Goal: Task Accomplishment & Management: Use online tool/utility

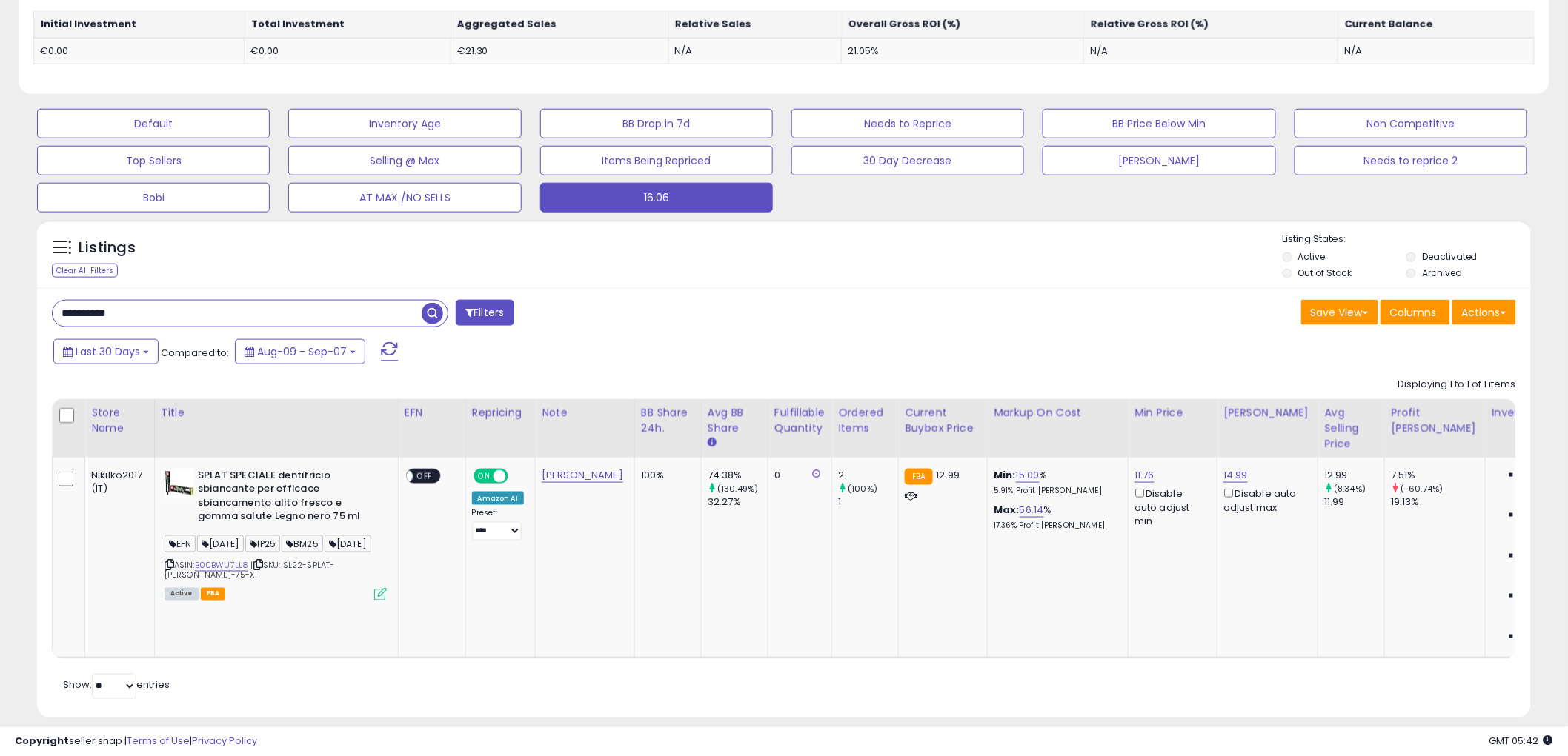
scroll to position [304, 867]
type input "**********"
click at [361, 298] on div "**********" at bounding box center [783, 502] width 1494 height 430
click at [434, 316] on span "button" at bounding box center [432, 313] width 22 height 22
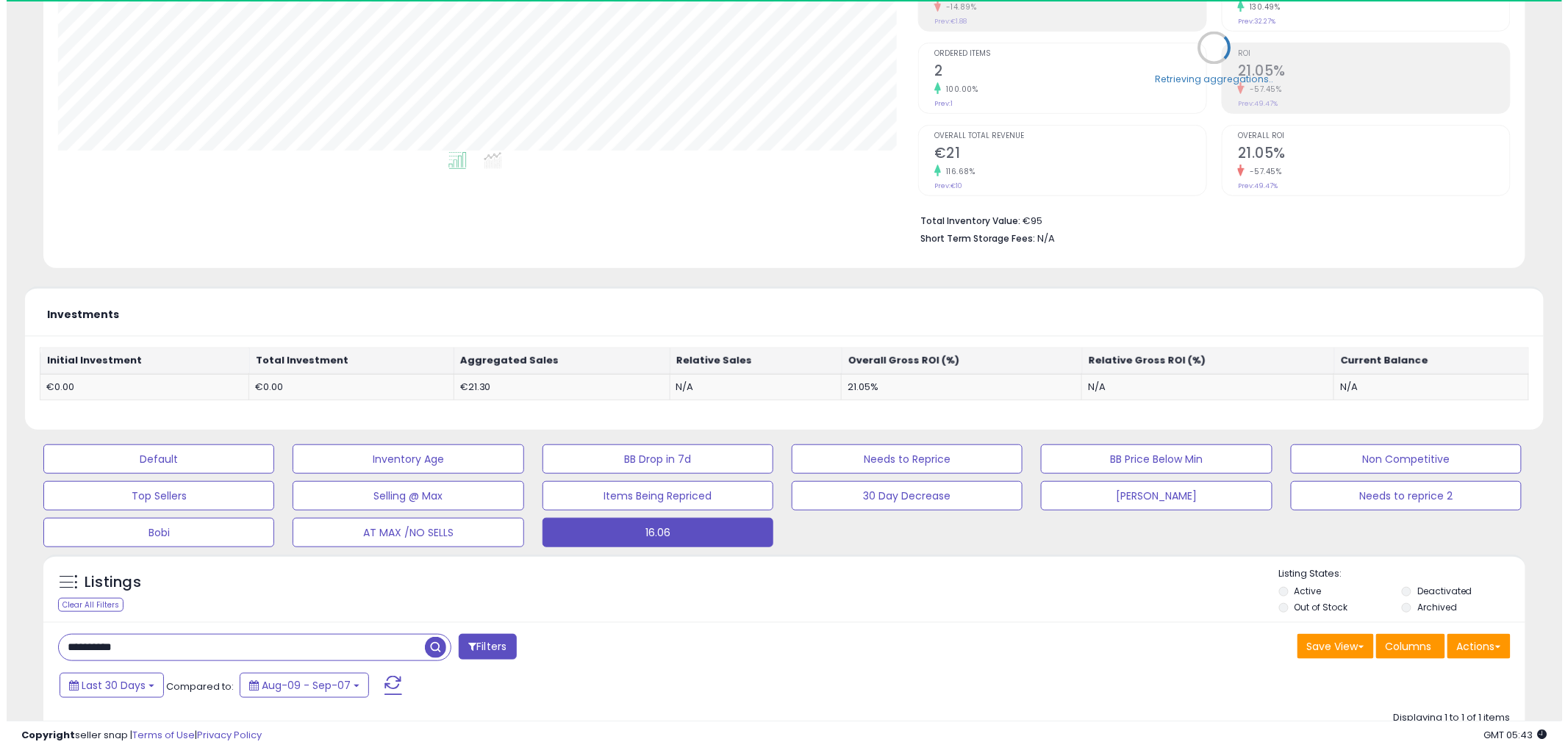
scroll to position [326, 0]
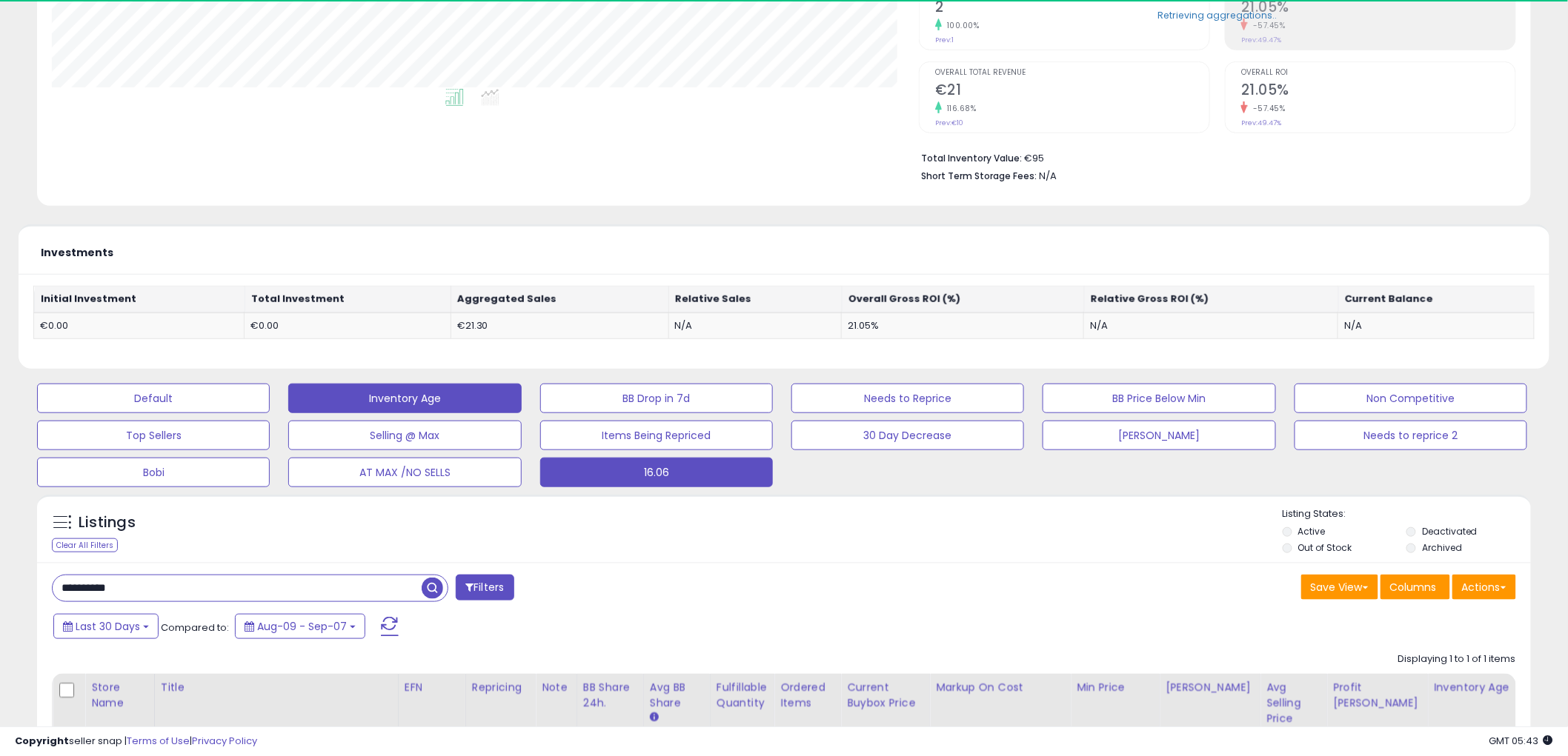
click at [416, 394] on button "Inventory Age" at bounding box center [404, 399] width 233 height 30
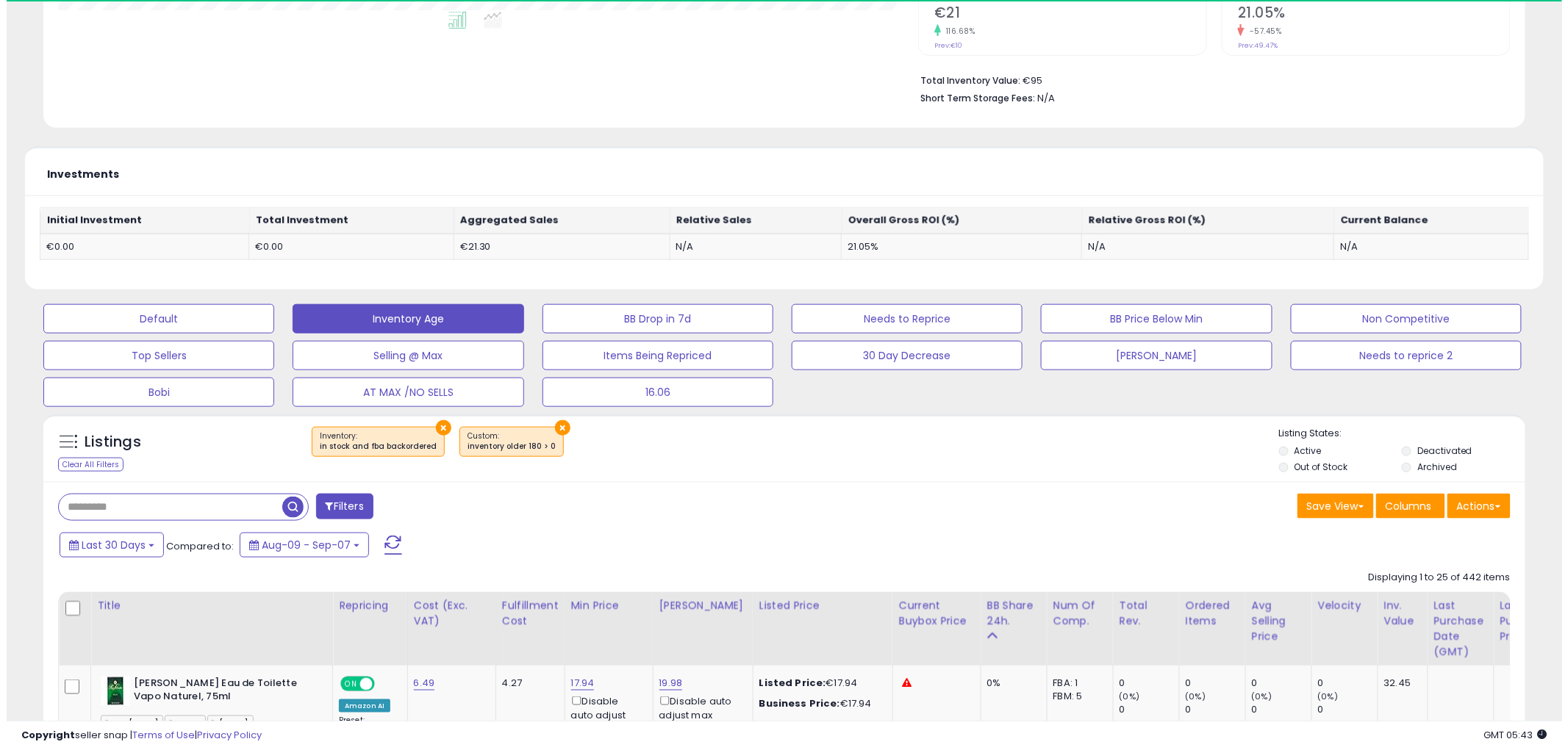
scroll to position [408, 0]
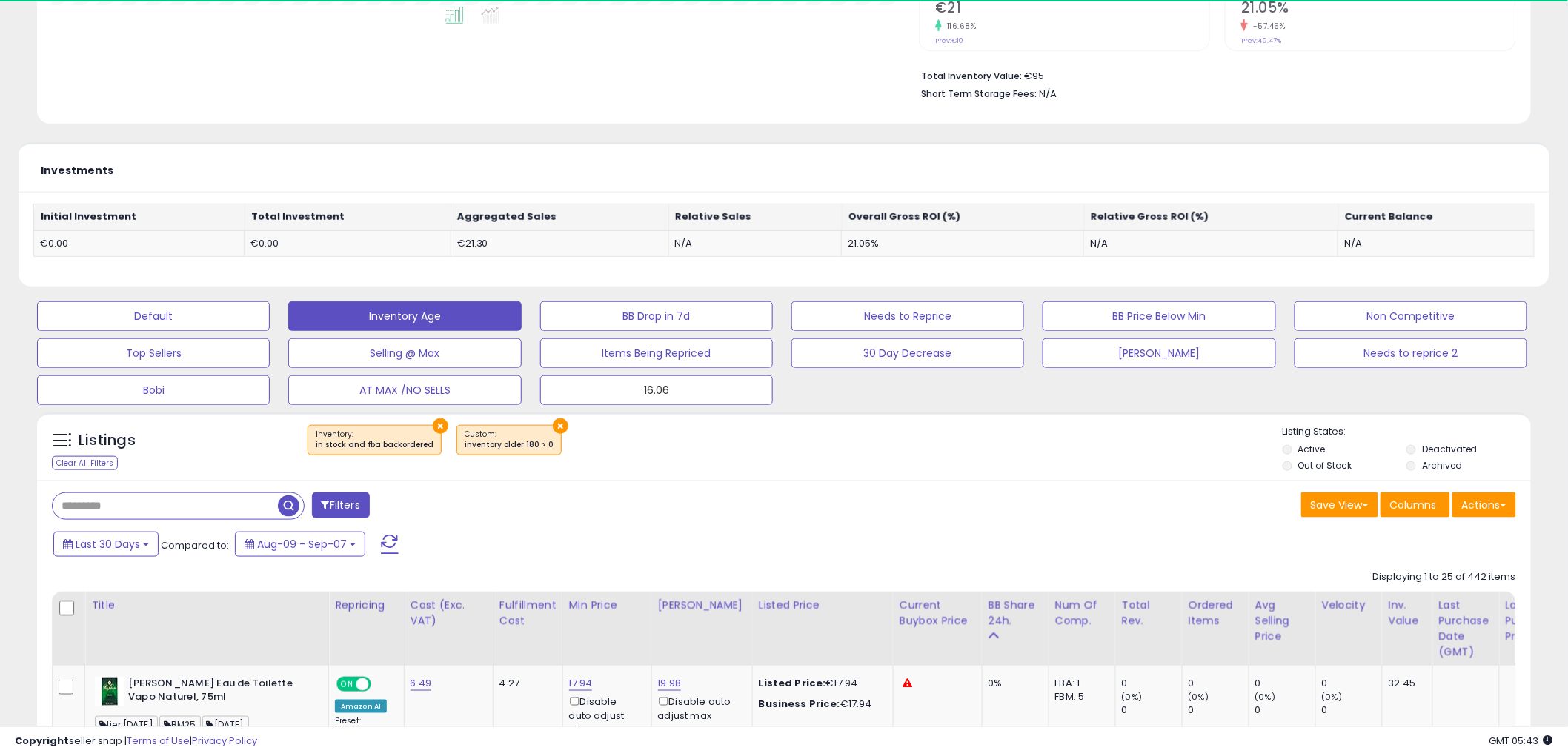
drag, startPoint x: 613, startPoint y: 396, endPoint x: 522, endPoint y: 468, distance: 116.0
click at [613, 396] on button "16.06" at bounding box center [656, 390] width 233 height 30
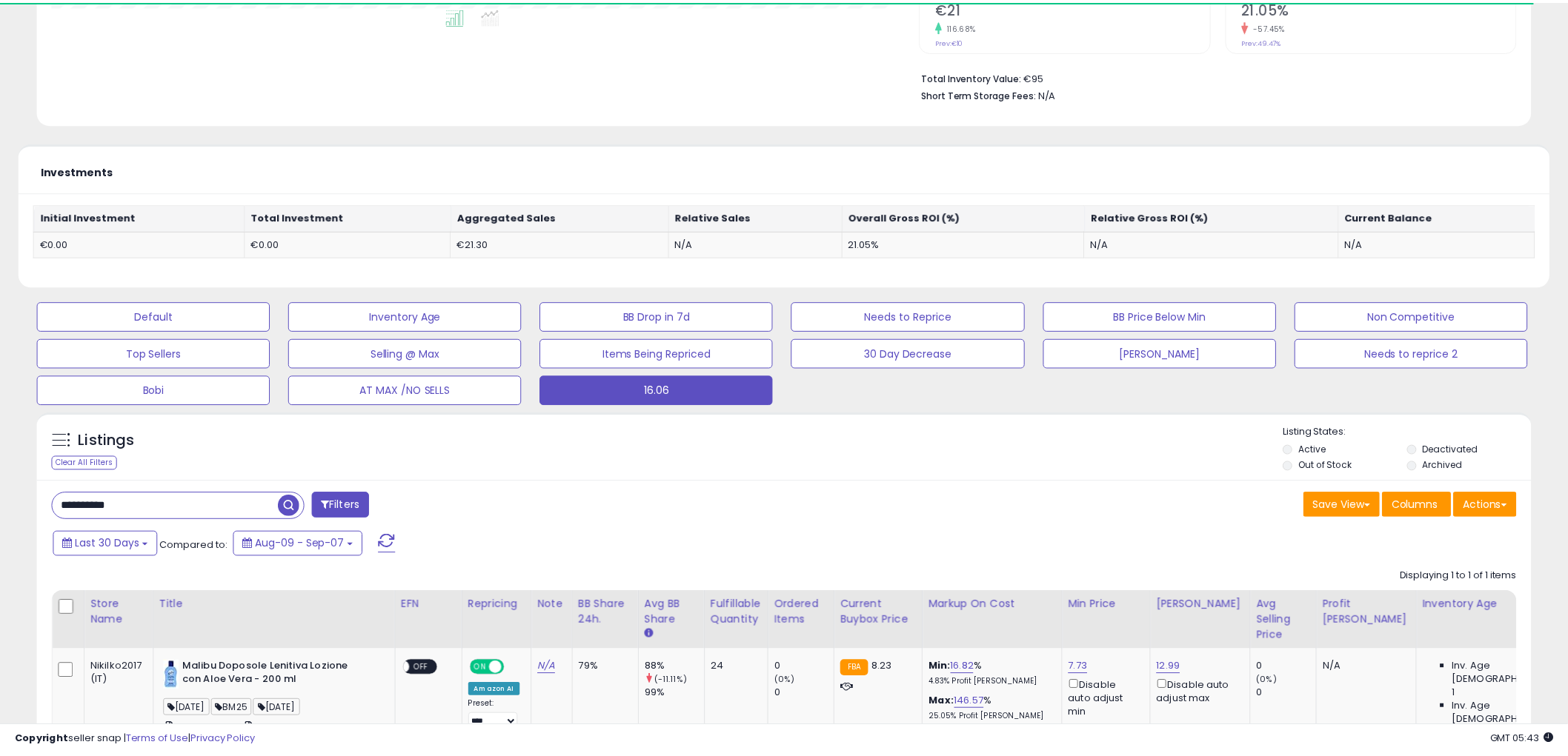
scroll to position [740519, 739954]
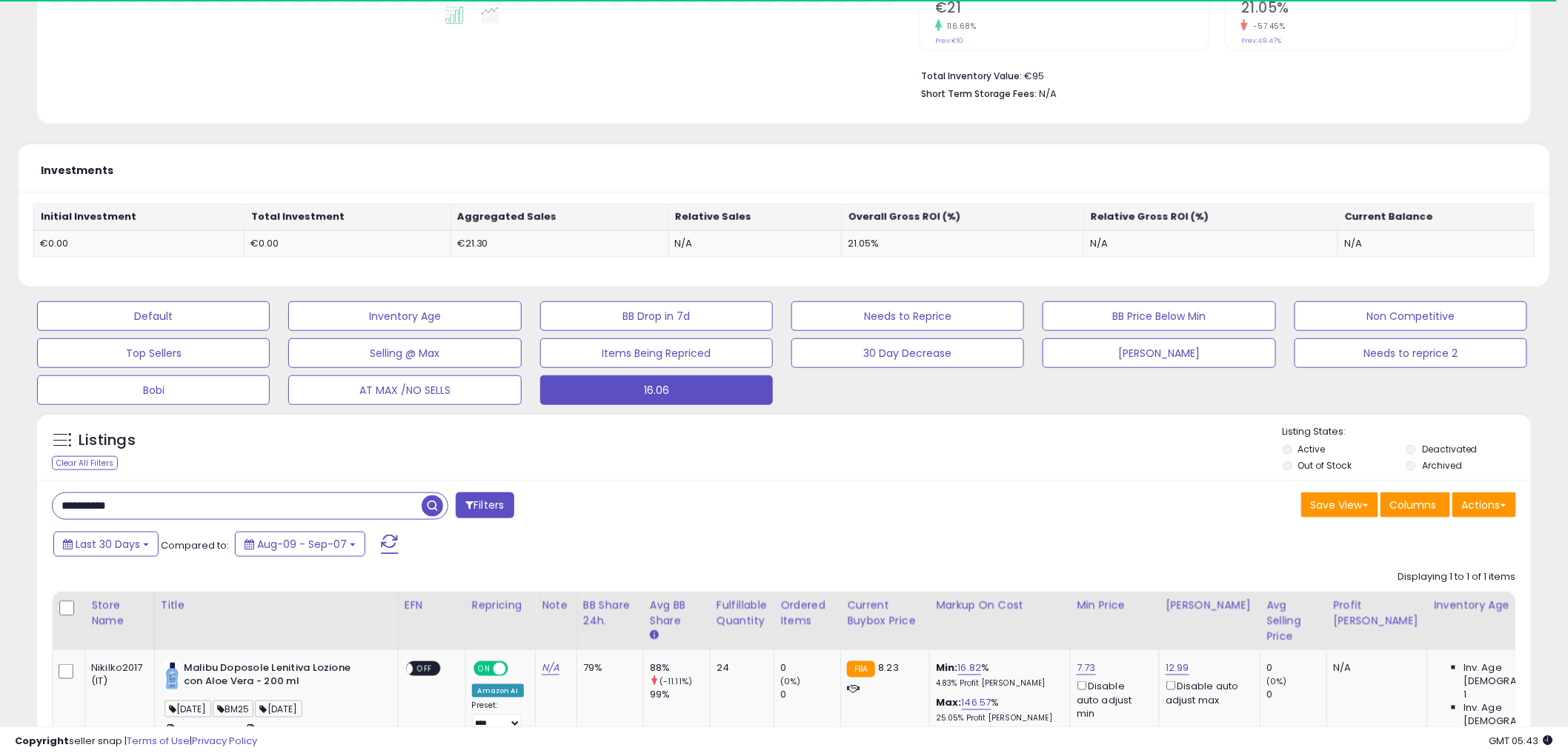
drag, startPoint x: 184, startPoint y: 494, endPoint x: 111, endPoint y: 494, distance: 73.0
click at [9, 498] on div "**********" at bounding box center [783, 290] width 1553 height 1278
paste input "text"
drag, startPoint x: 394, startPoint y: 464, endPoint x: 402, endPoint y: 466, distance: 8.2
click at [398, 464] on div "Listings Clear All Filters Listing States:" at bounding box center [783, 451] width 1494 height 51
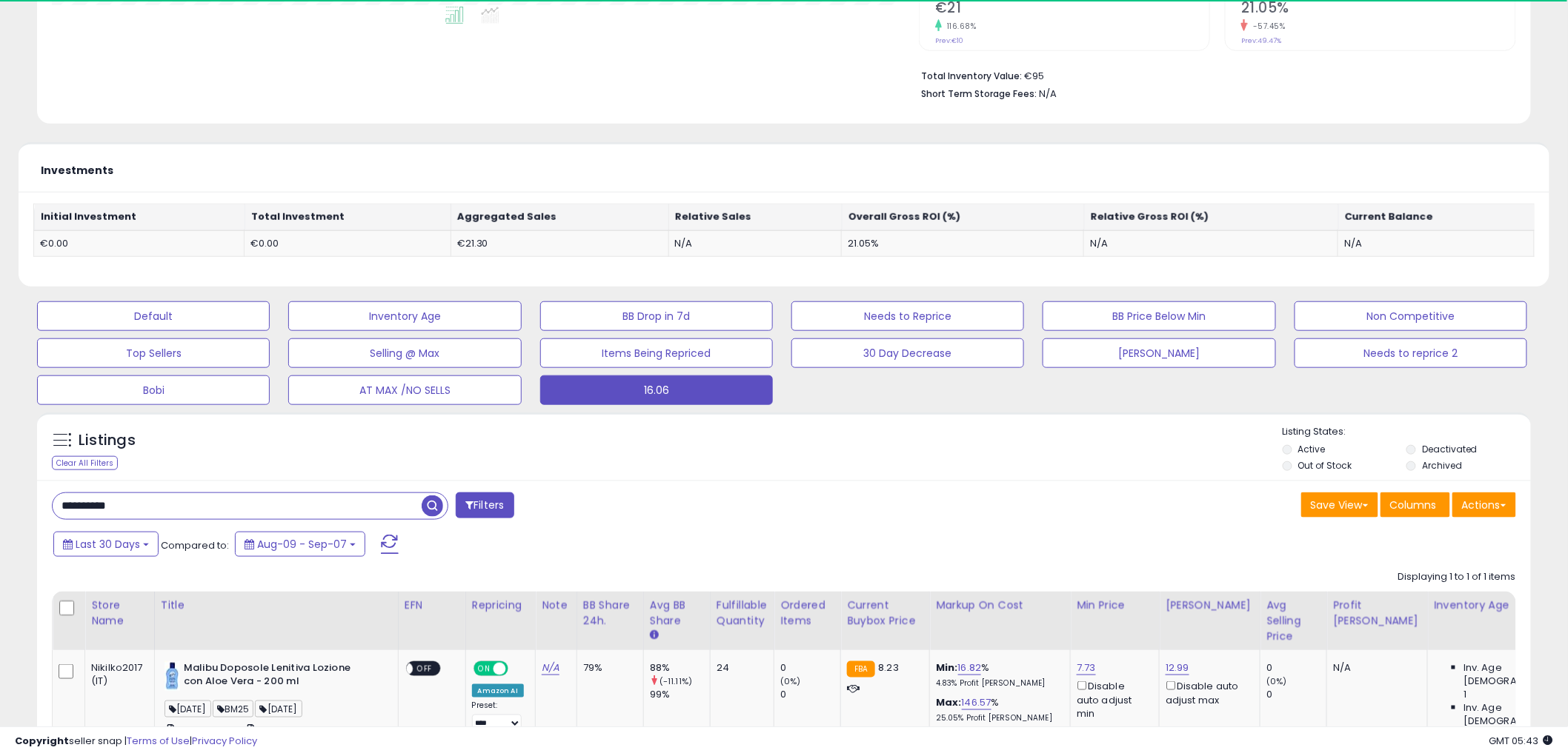
scroll to position [304, 867]
click at [438, 507] on span "button" at bounding box center [432, 506] width 22 height 22
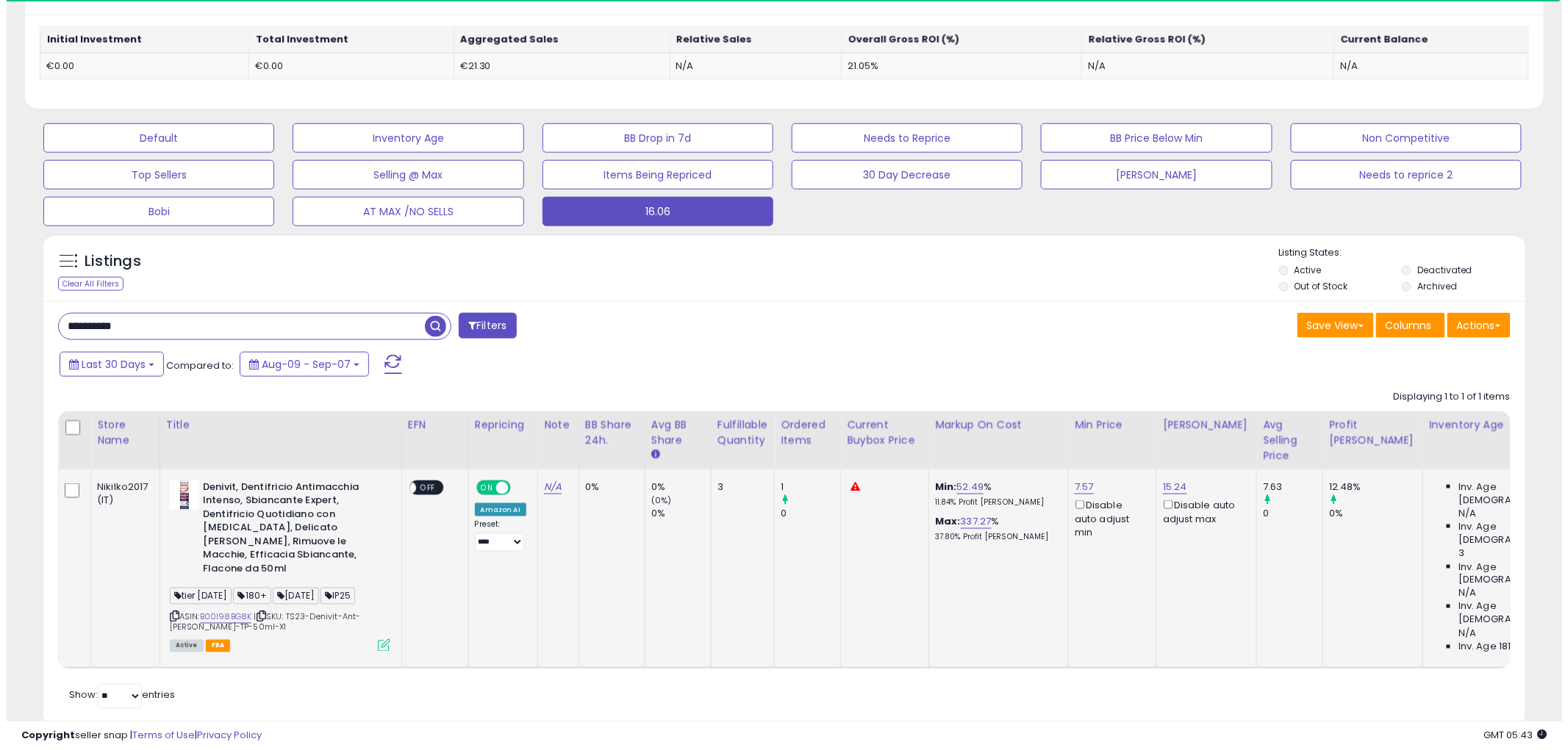
scroll to position [606, 0]
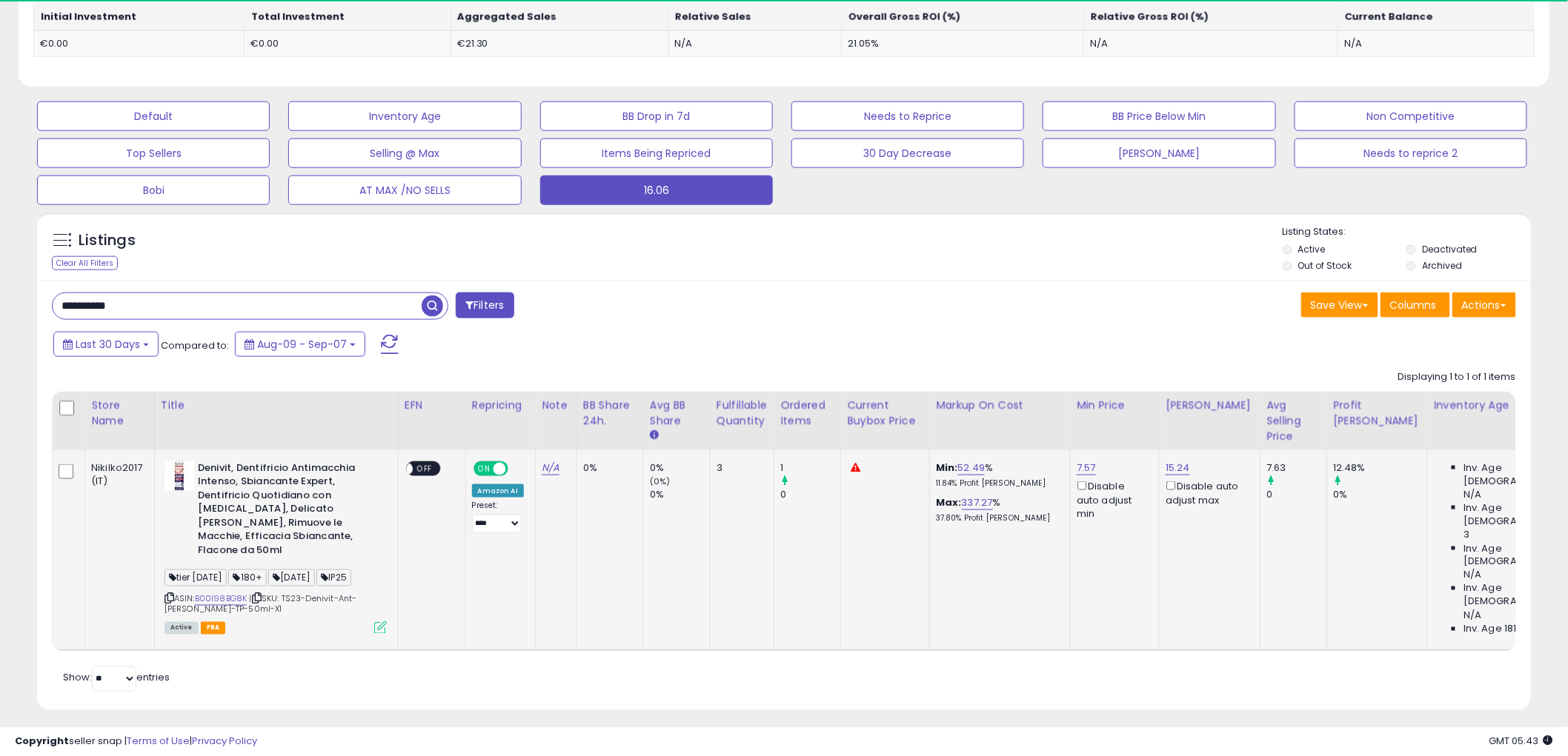
click at [382, 621] on icon at bounding box center [381, 627] width 12 height 12
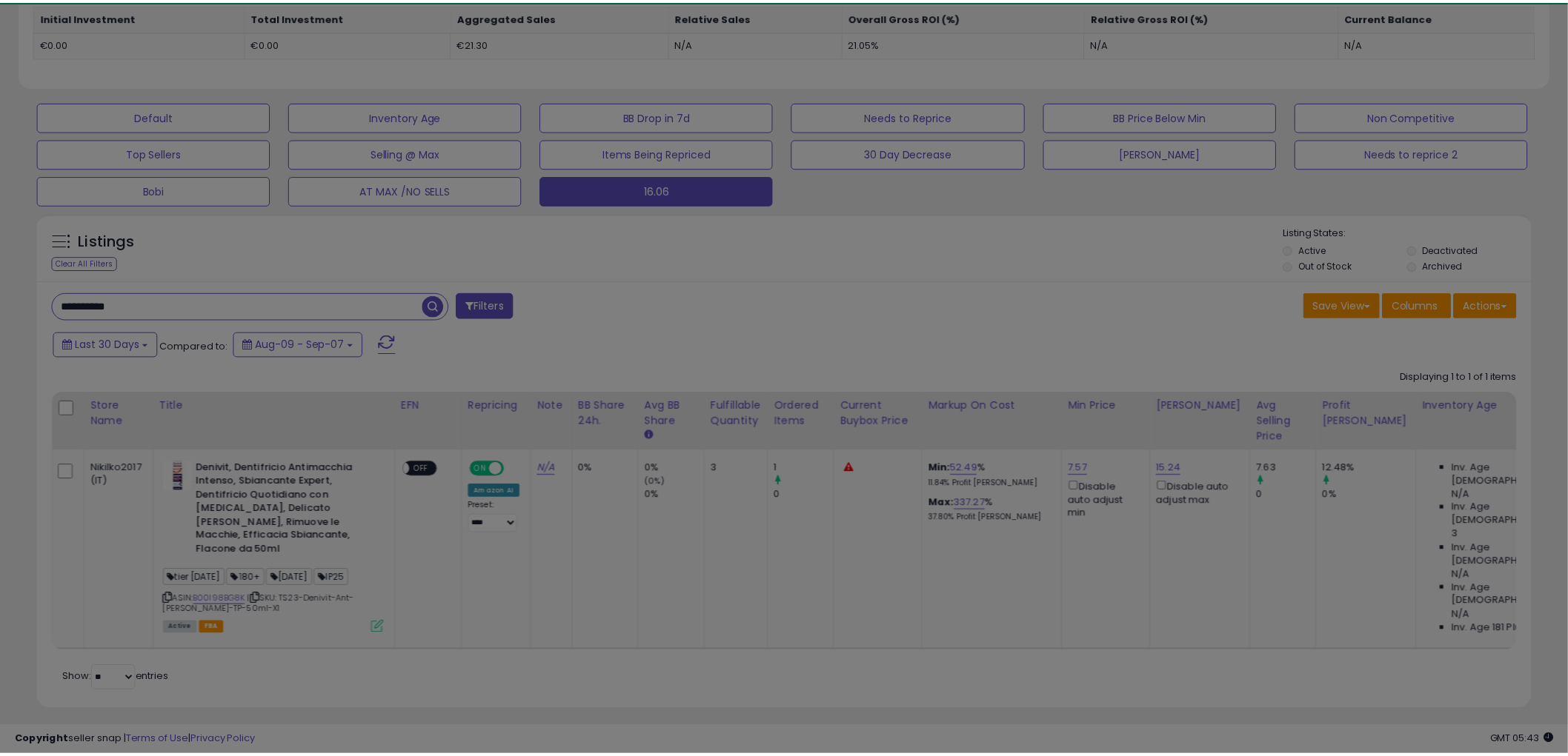
scroll to position [304, 875]
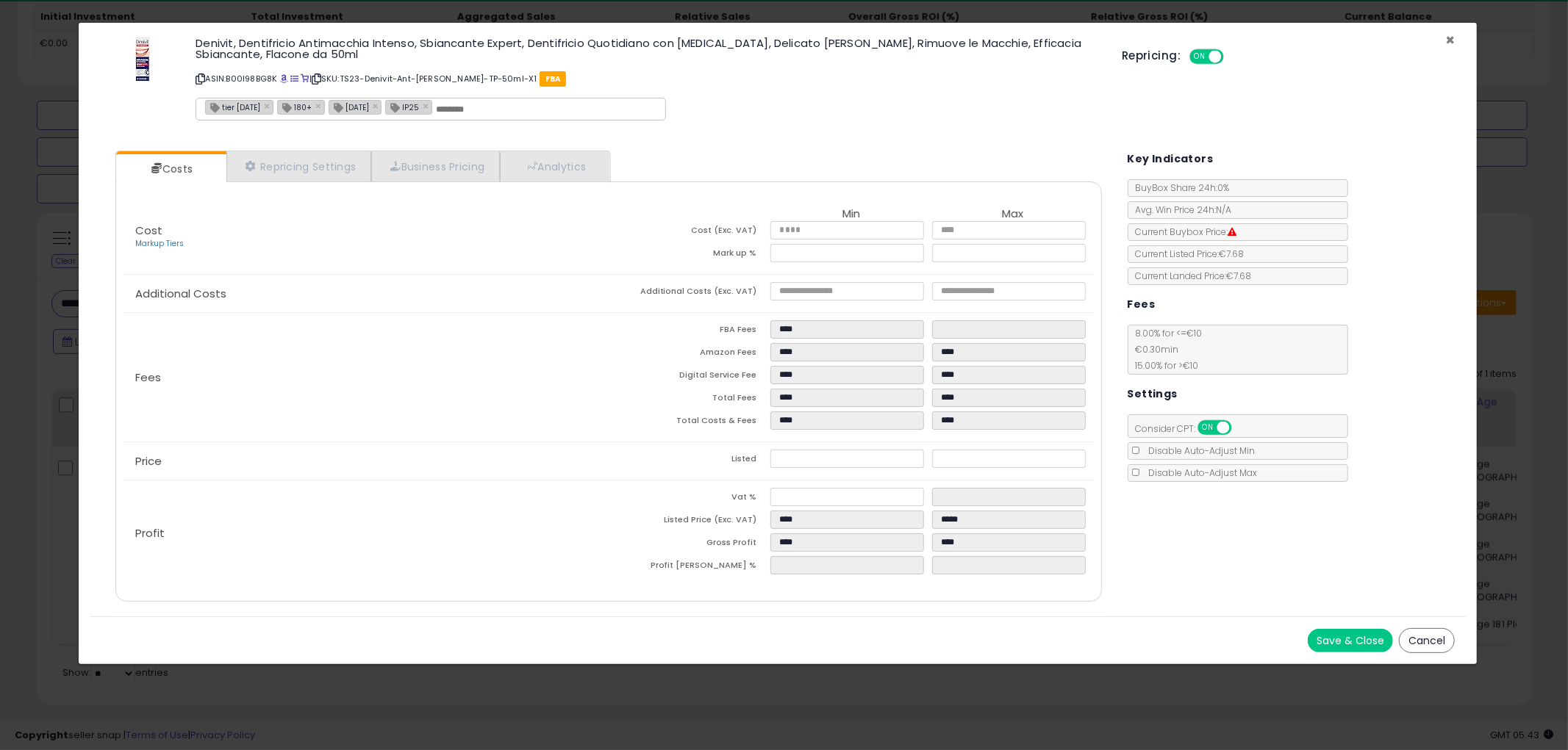
click at [1452, 40] on span "×" at bounding box center [1450, 40] width 10 height 22
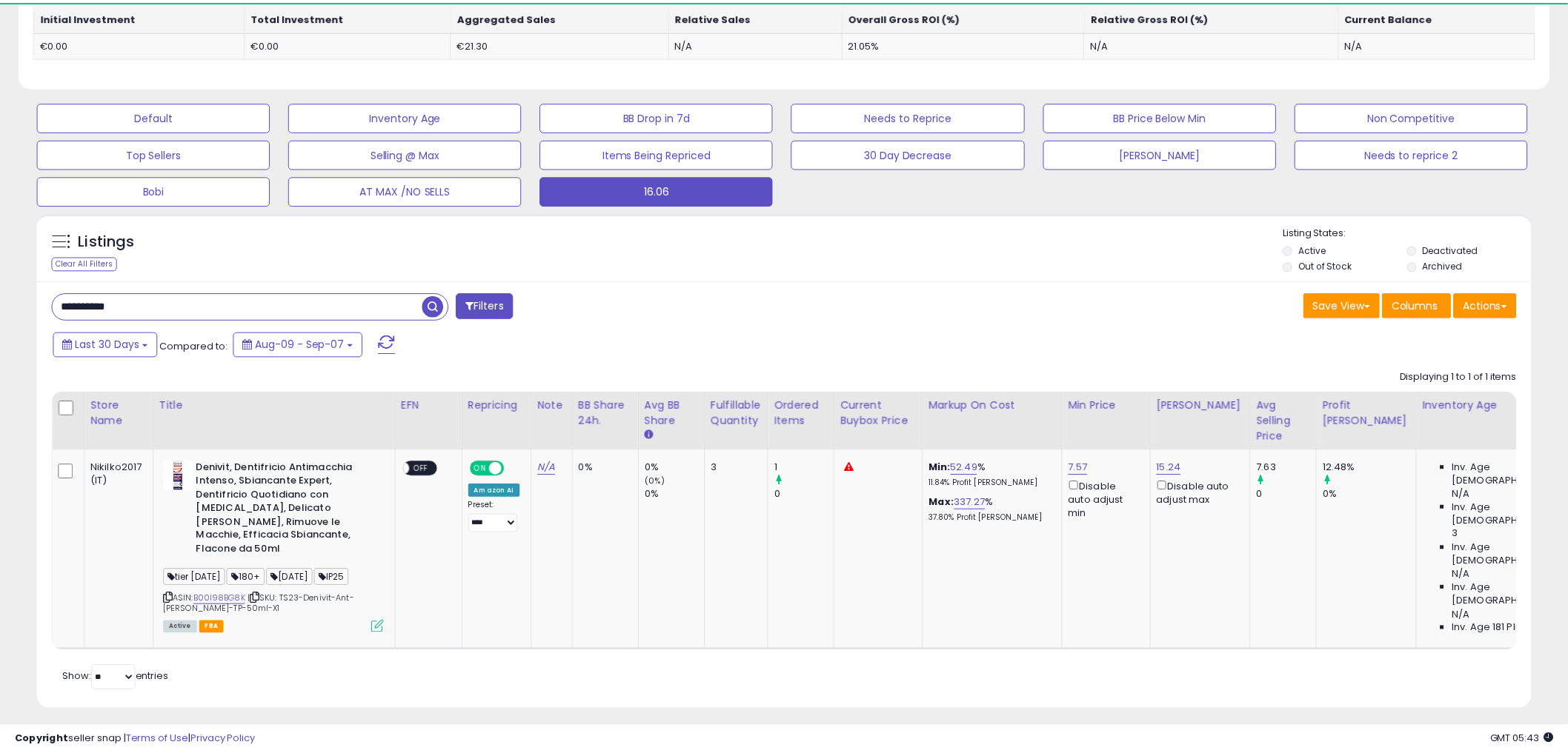
scroll to position [0, 0]
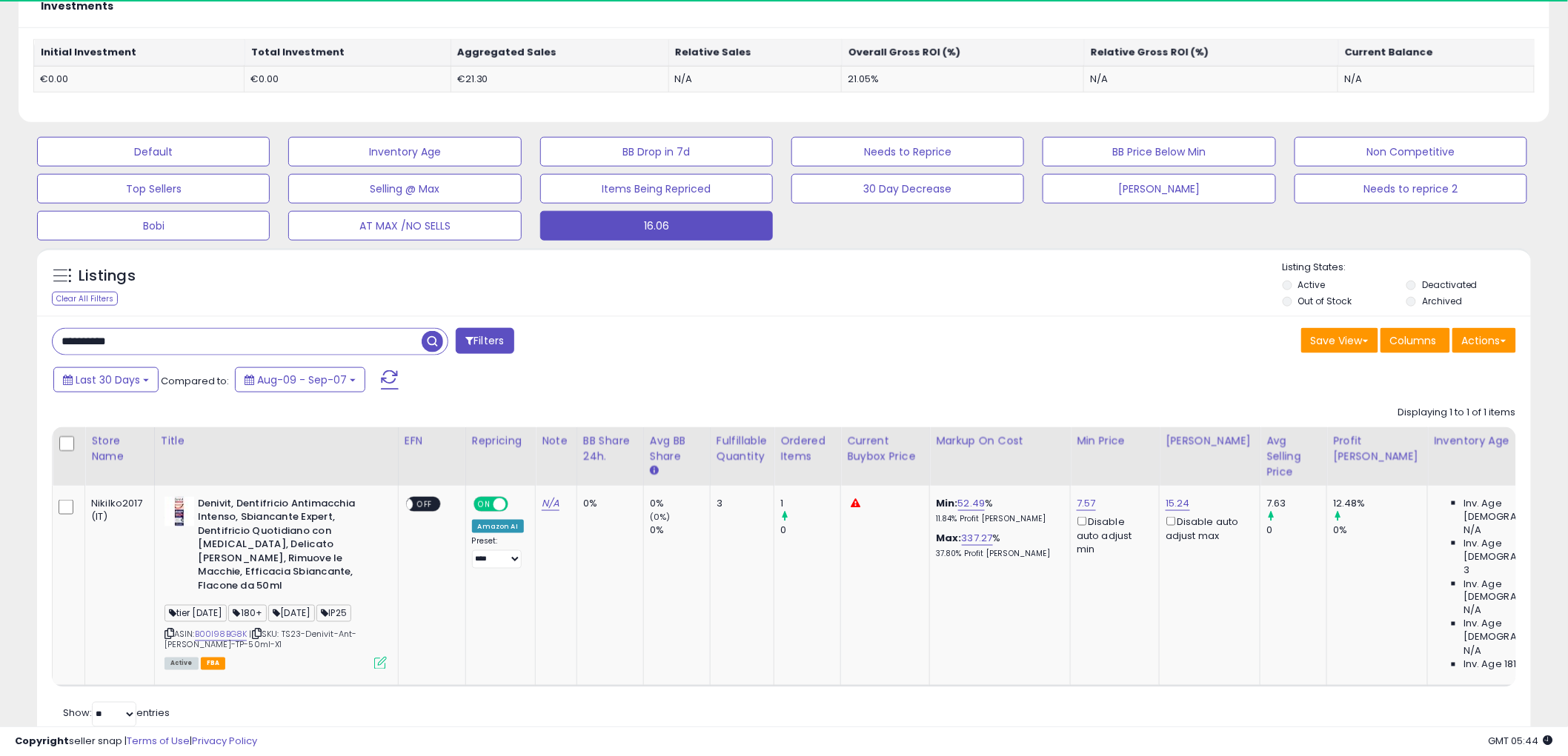
drag, startPoint x: 127, startPoint y: 340, endPoint x: 94, endPoint y: 336, distance: 33.2
click at [41, 336] on div "**********" at bounding box center [412, 343] width 743 height 30
paste input "text"
type input "**********"
click at [426, 338] on span "button" at bounding box center [432, 341] width 22 height 22
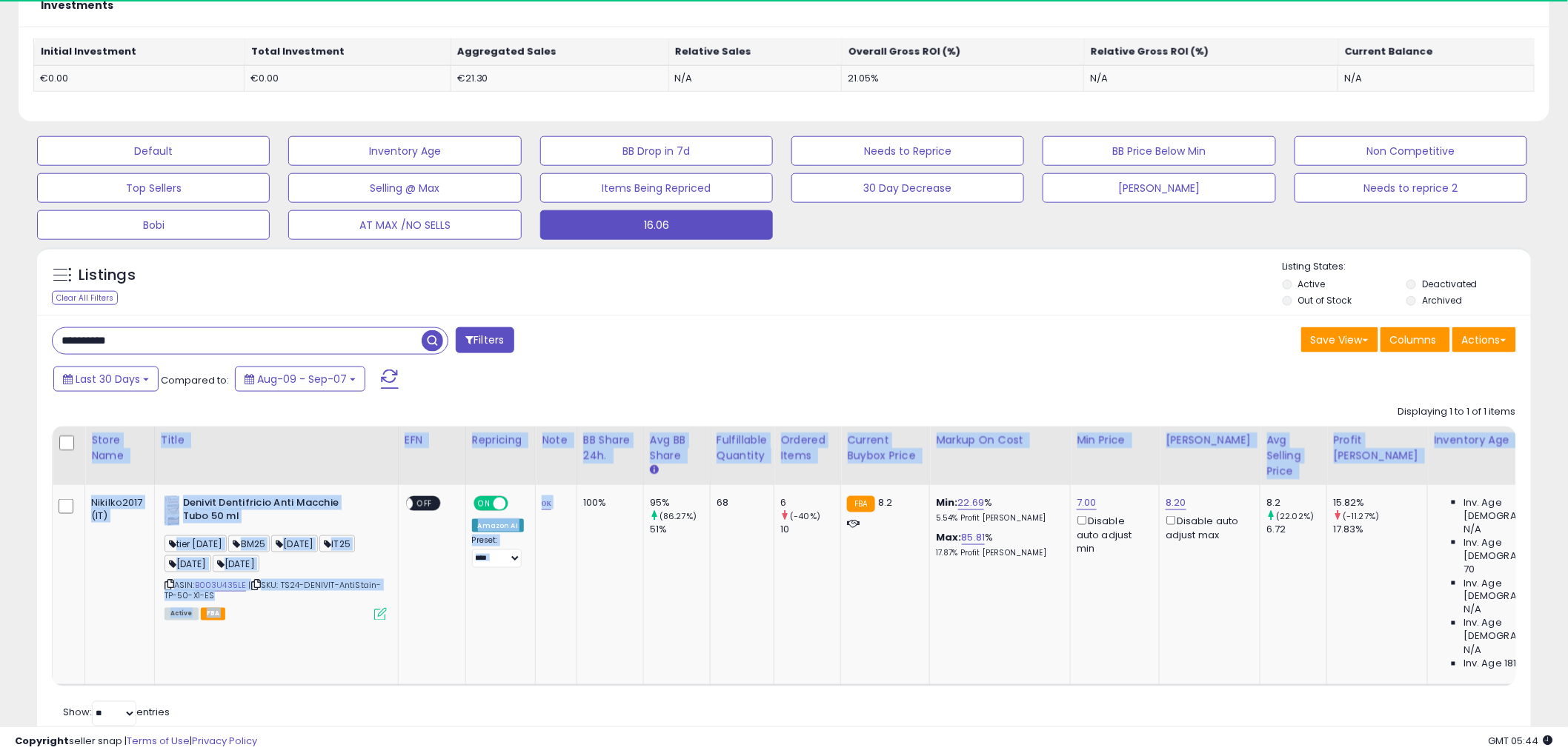
drag, startPoint x: 572, startPoint y: 628, endPoint x: 1041, endPoint y: 634, distance: 469.0
click at [1045, 634] on div "Store Name Title EFN Repricing Note ON" at bounding box center [783, 556] width 1464 height 260
click at [1012, 622] on td "Min: 22.69 % 5.54% Profit [PERSON_NAME]: 85.81 % 17.87% Profit [PERSON_NAME]" at bounding box center [1000, 585] width 141 height 200
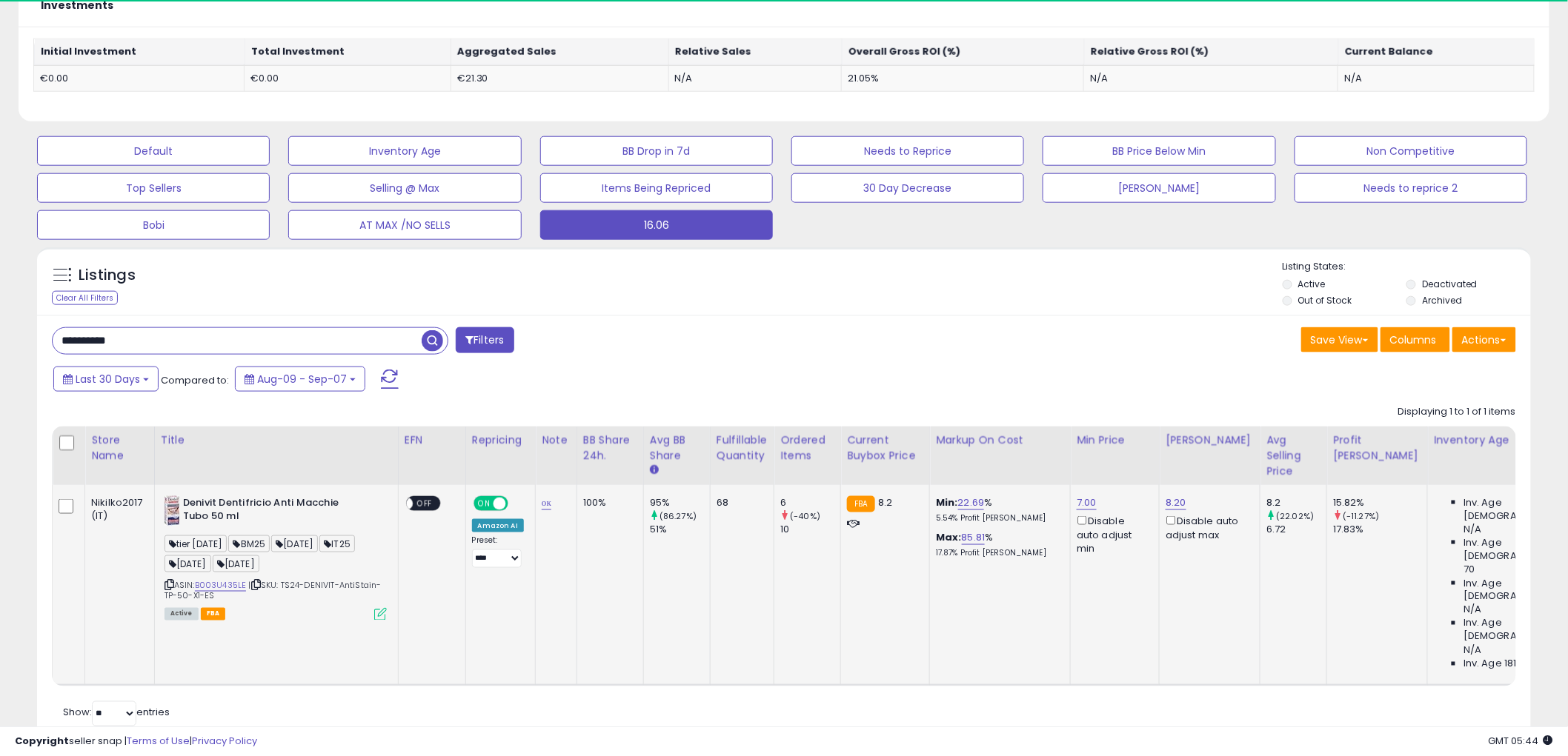
click at [374, 612] on icon at bounding box center [381, 614] width 12 height 12
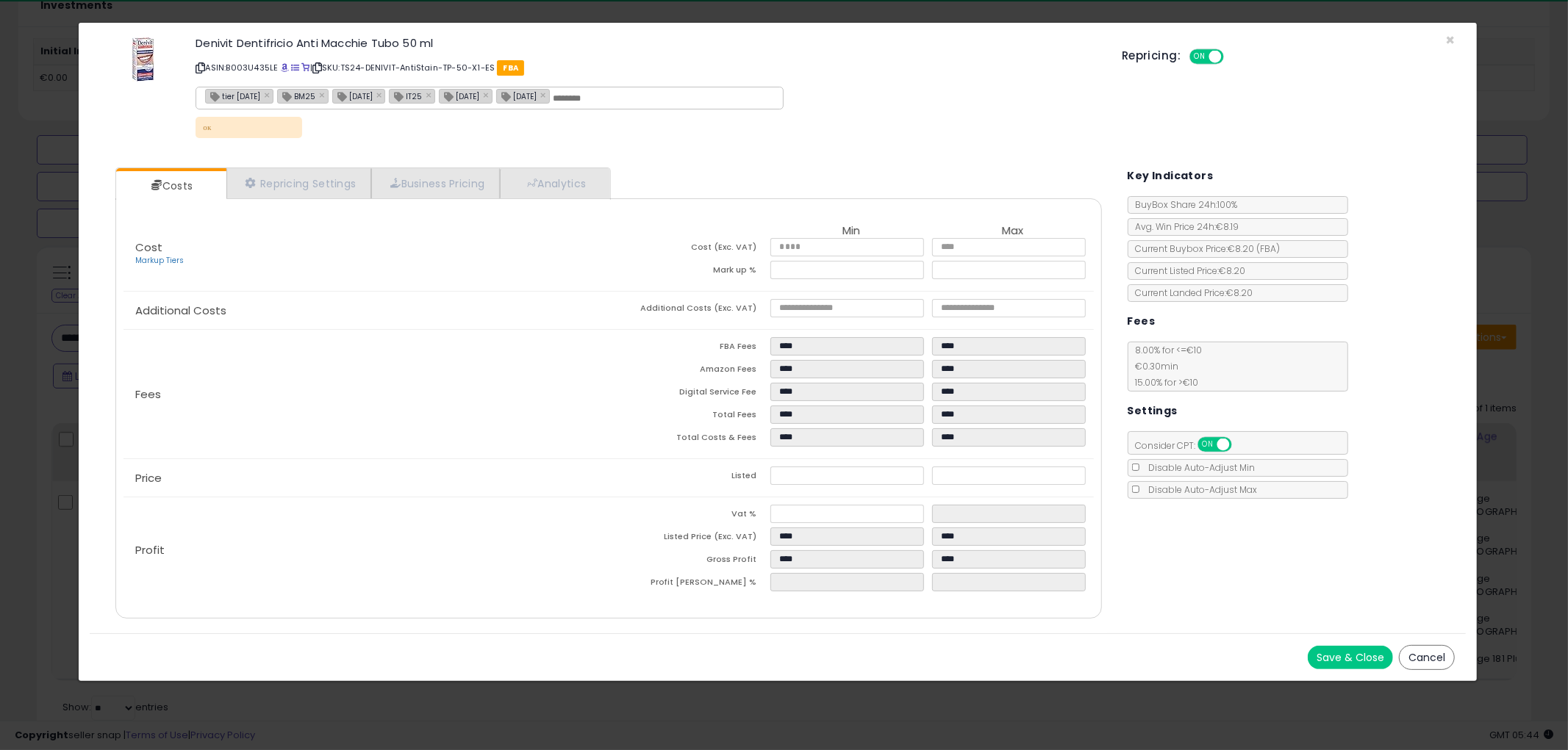
click at [1435, 657] on button "Cancel" at bounding box center [1426, 657] width 56 height 25
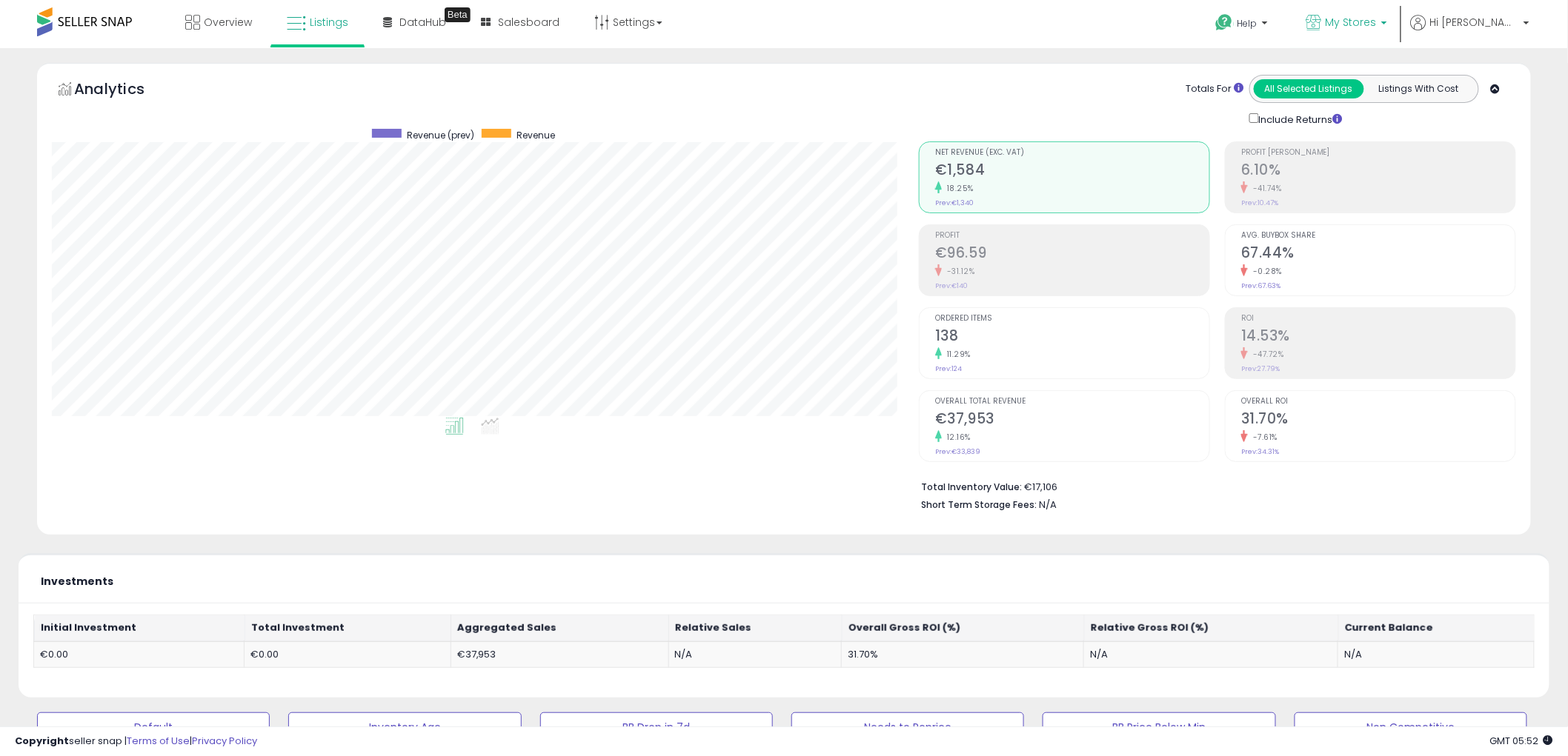
click at [1376, 19] on span "My Stores" at bounding box center [1351, 22] width 51 height 15
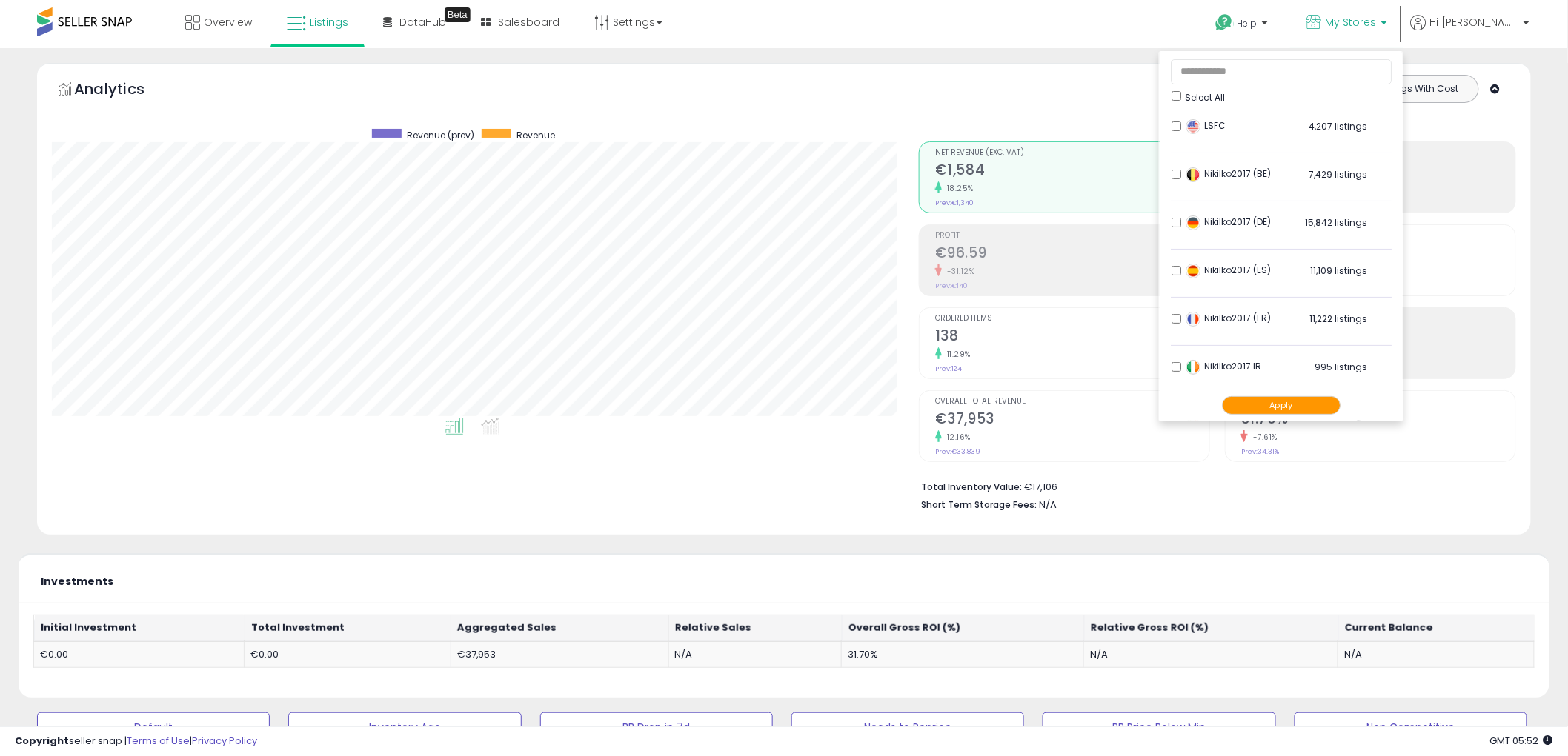
click at [1306, 408] on button "Apply" at bounding box center [1280, 405] width 118 height 18
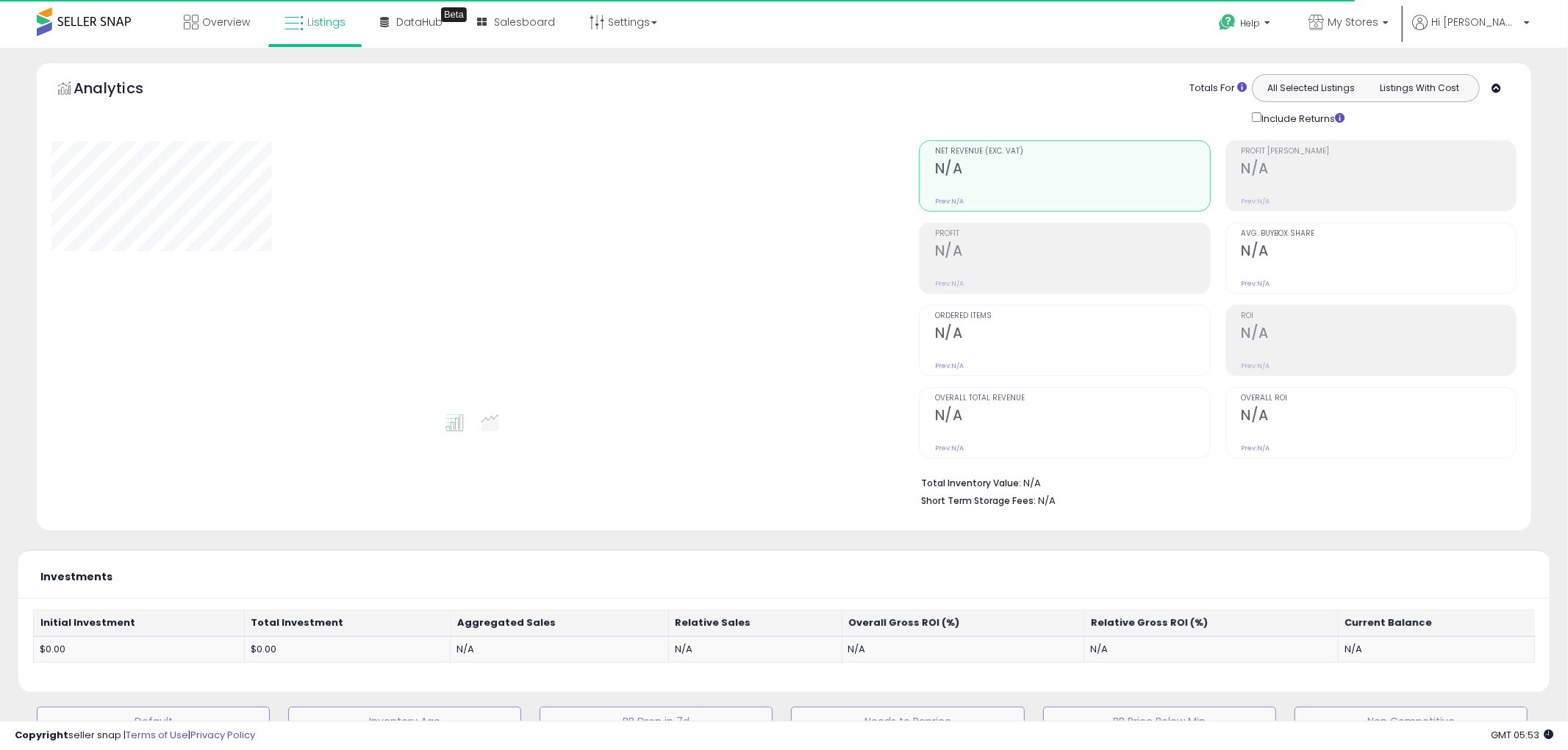
type input "**********"
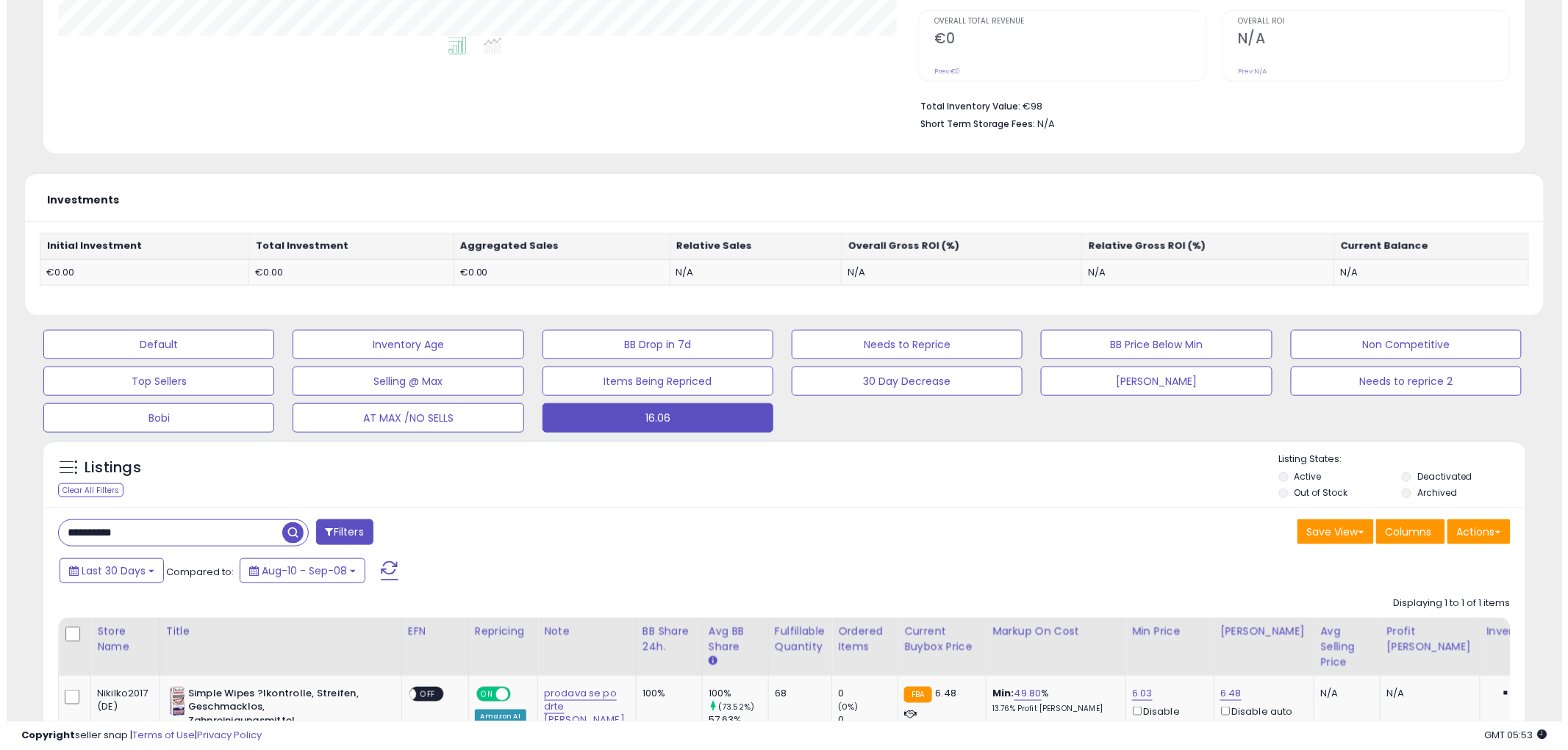
scroll to position [408, 0]
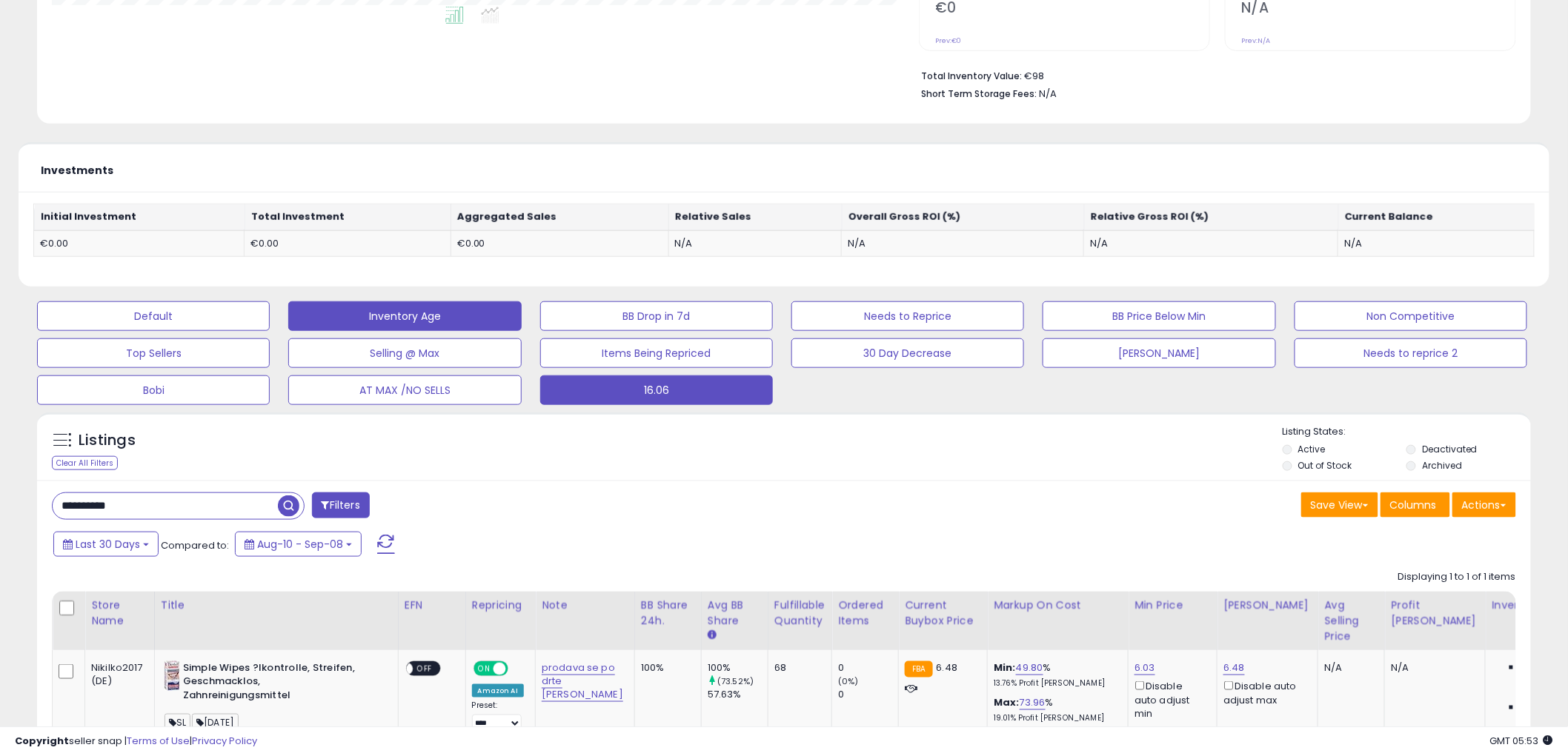
click at [371, 321] on button "Inventory Age" at bounding box center [404, 317] width 233 height 30
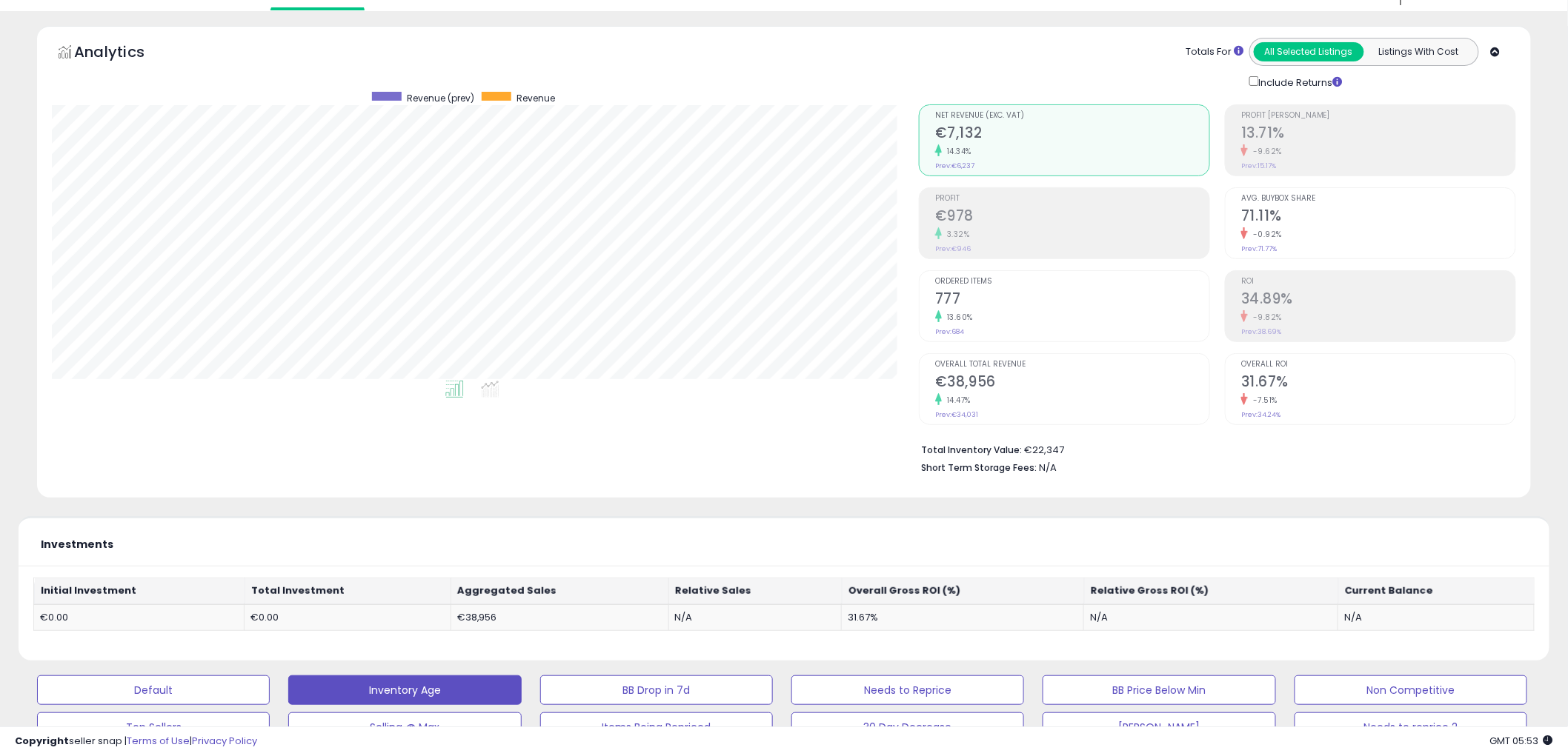
scroll to position [0, 0]
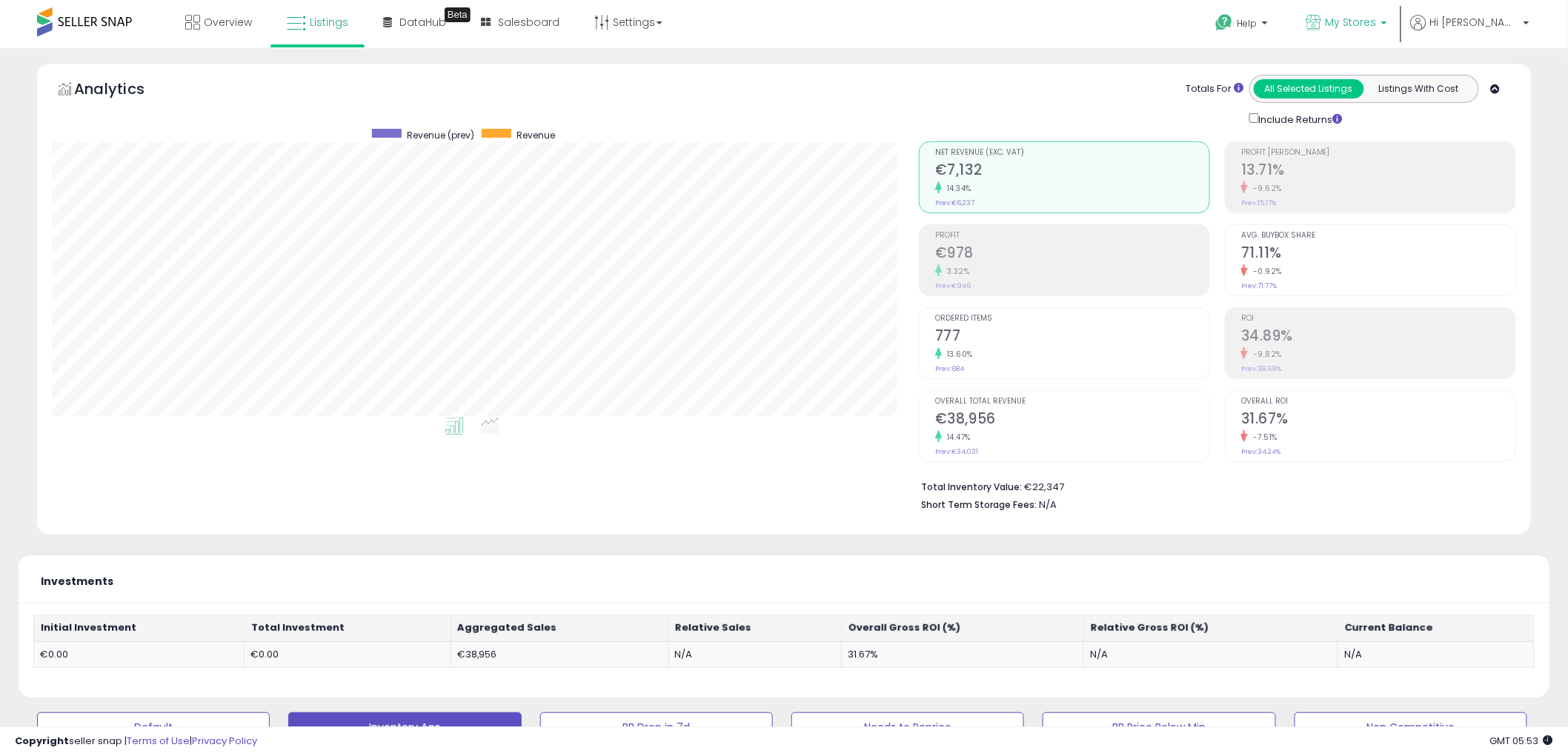
click at [1376, 24] on span "My Stores" at bounding box center [1351, 22] width 51 height 15
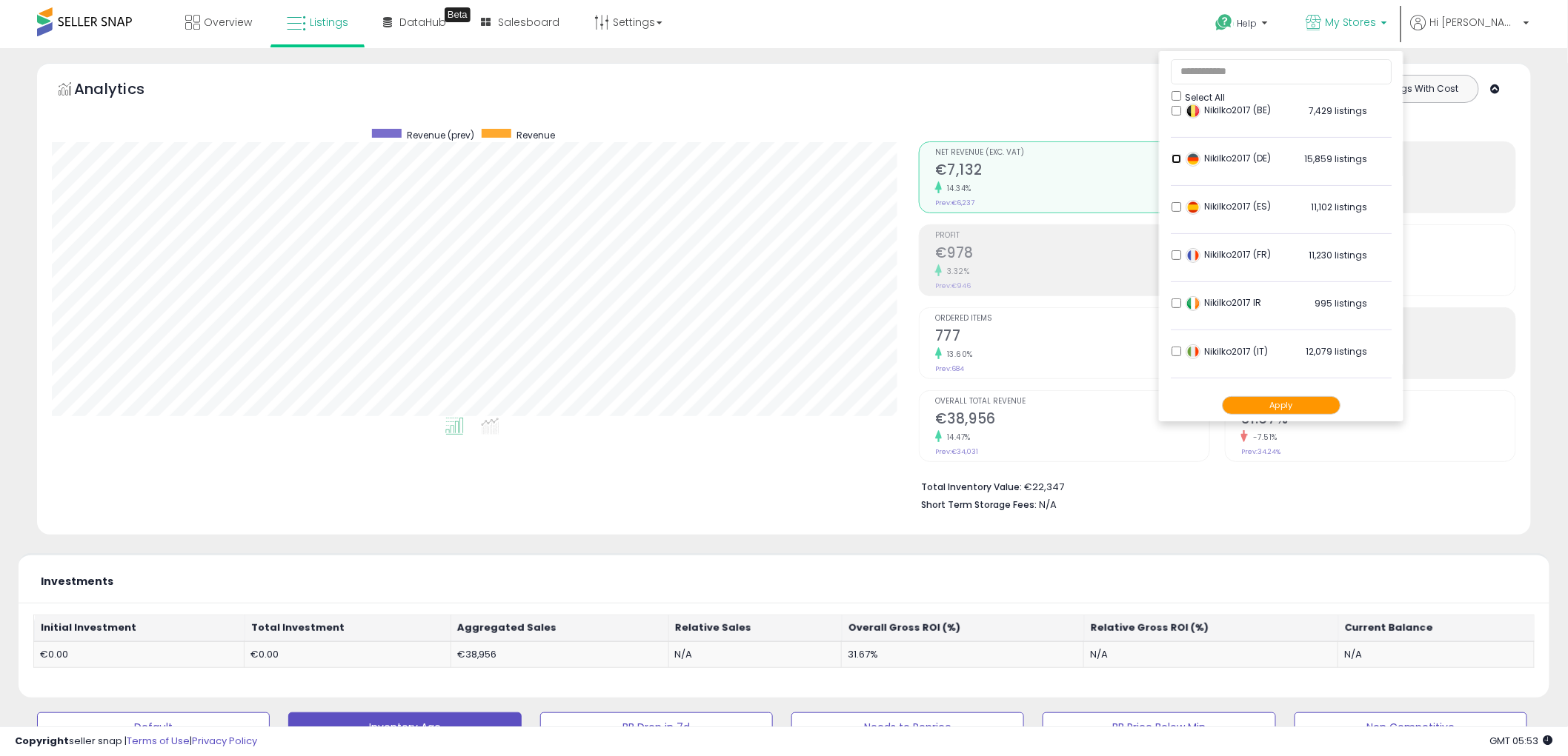
scroll to position [164, 0]
click at [1312, 408] on button "Apply" at bounding box center [1280, 405] width 118 height 18
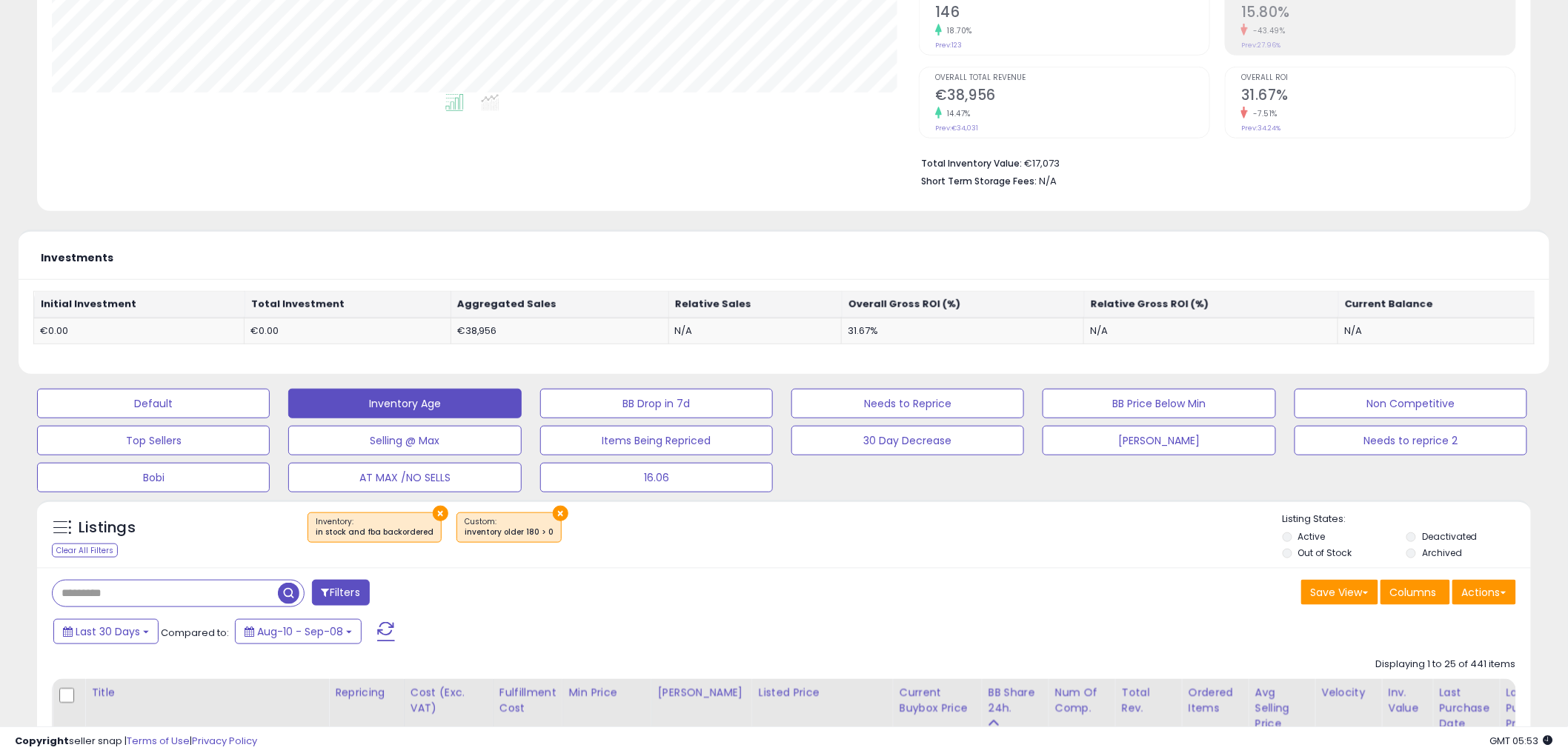
scroll to position [411, 0]
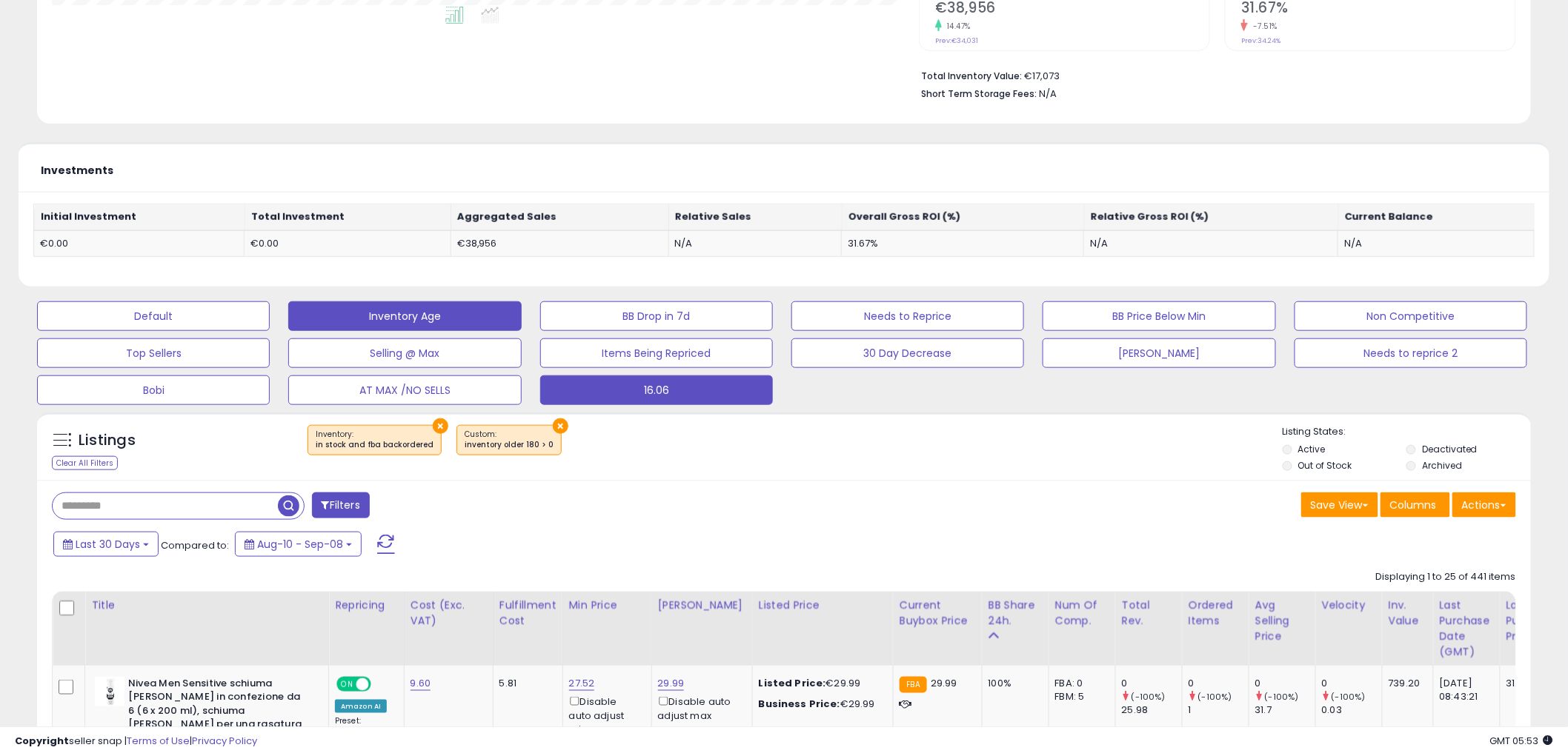
click at [635, 386] on button "16.06" at bounding box center [656, 390] width 233 height 30
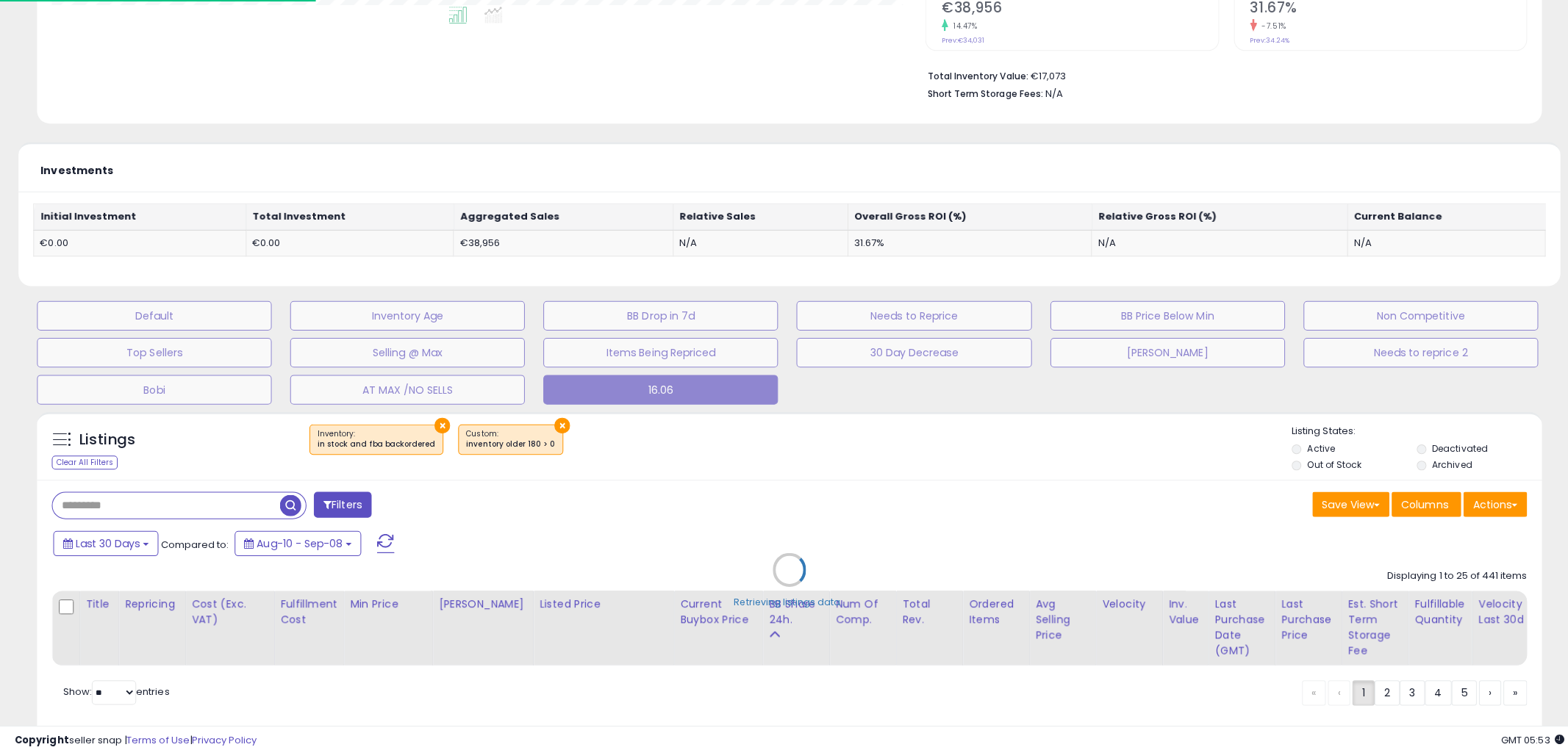
type input "**********"
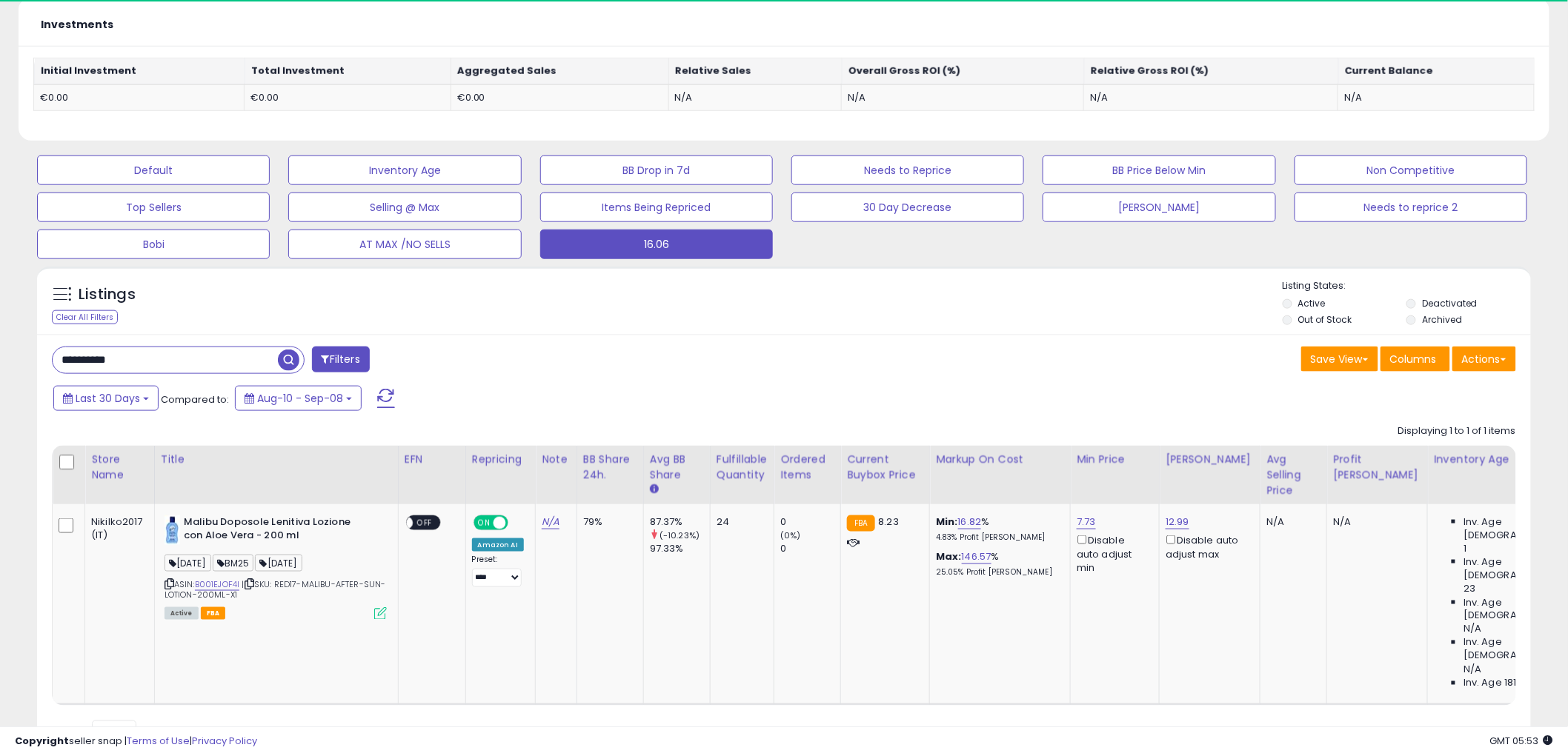
scroll to position [304, 867]
